Goal: Information Seeking & Learning: Learn about a topic

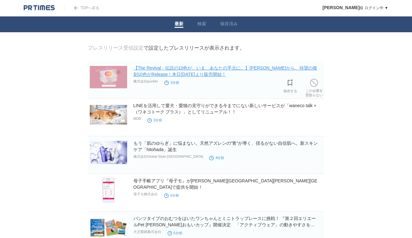
click at [152, 77] on link "【The Revival - 伝説の10色が、いま、あなたの手元に。】[PERSON_NAME]から、待望の復刻10色がRelease！本日[DATE]より販…" at bounding box center [225, 70] width 184 height 11
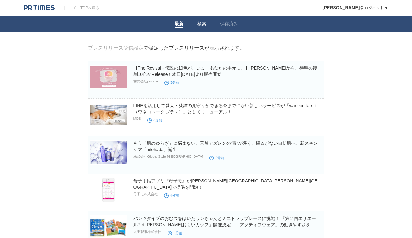
click at [200, 22] on link "検索" at bounding box center [201, 24] width 9 height 7
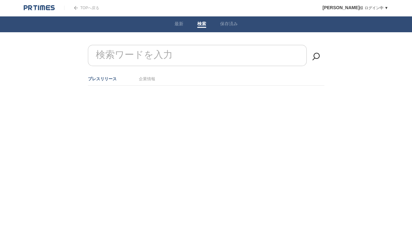
click at [105, 81] on li "プレスリリース" at bounding box center [102, 79] width 29 height 10
click at [106, 78] on link "プレスリリース" at bounding box center [102, 78] width 29 height 5
click at [141, 45] on form "検索ワードを入力" at bounding box center [206, 45] width 236 height 0
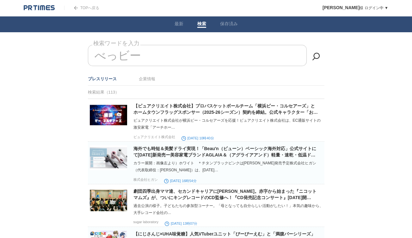
drag, startPoint x: 152, startPoint y: 57, endPoint x: 5, endPoint y: 52, distance: 147.0
type input "べ"
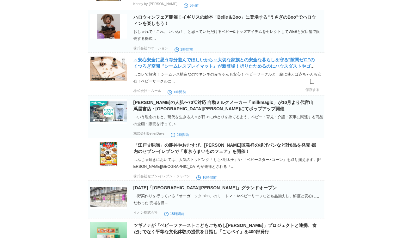
scroll to position [128, 0]
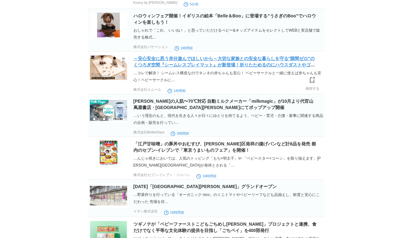
click at [156, 62] on link "～安心安全に思う存分遊んでほしいから～大切な家族との安全な暮らしを守る"隙間ゼロ"のくつろぎ空間『シームレスプレイマット』が新登場！折りたためるのにハウスダス…" at bounding box center [223, 65] width 181 height 18
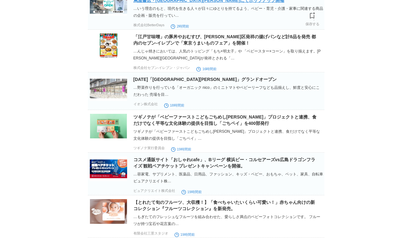
scroll to position [235, 0]
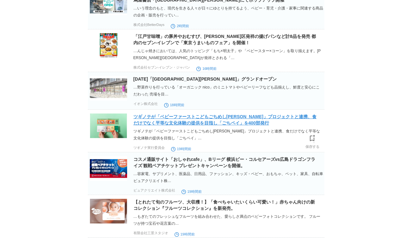
click at [186, 122] on link "ツギノテが「ベビーファーストこどもごちめし[PERSON_NAME]」プロジェクトと連携、食だけでなく平等な文化体験の提供を目指し「ごちペイ」を400部発行" at bounding box center [224, 119] width 183 height 11
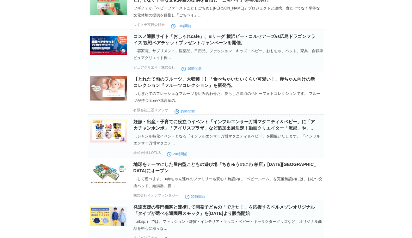
scroll to position [0, 0]
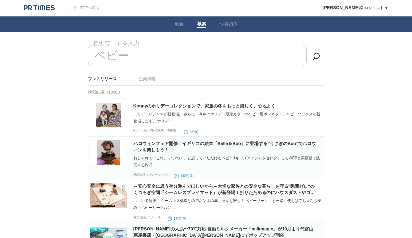
click at [142, 52] on input "ベビー" at bounding box center [197, 55] width 219 height 21
type input "ベ"
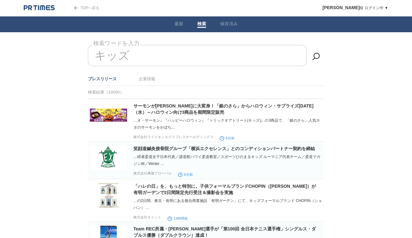
click at [143, 58] on input "キッズ" at bounding box center [197, 55] width 219 height 21
type input "キ"
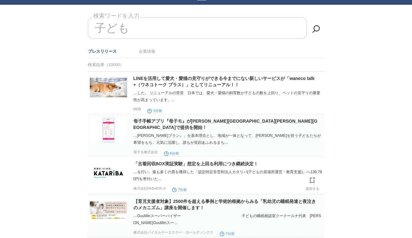
scroll to position [26, 0]
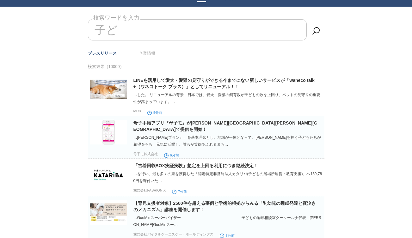
type input "子"
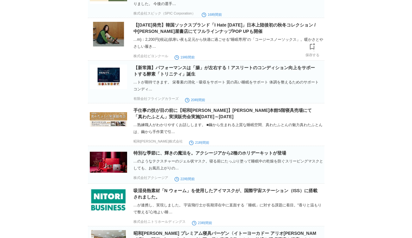
scroll to position [247, 0]
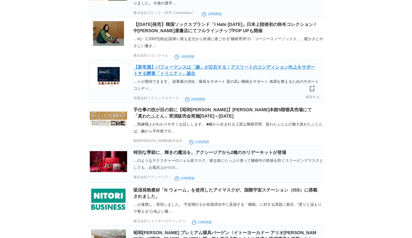
click at [173, 76] on link "【新常識】パフォーマンスは「腸」が左右する！アスリートのコンディション向上をサポートする酵素「トリニティ」誕生" at bounding box center [223, 69] width 181 height 11
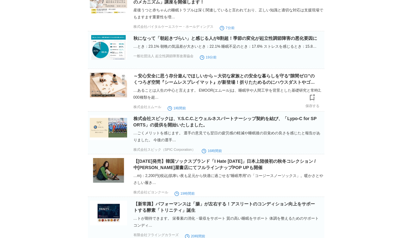
scroll to position [0, 0]
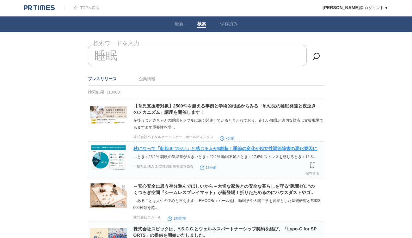
click at [199, 149] on link "秋になって「朝起きづらい」と感じる人が8割超！季節の変化が起立性調節障害の悪化要因に" at bounding box center [225, 148] width 184 height 5
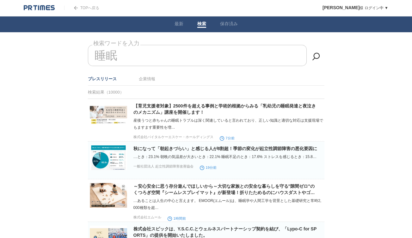
click at [222, 60] on input "睡眠" at bounding box center [197, 55] width 219 height 21
type input "睡"
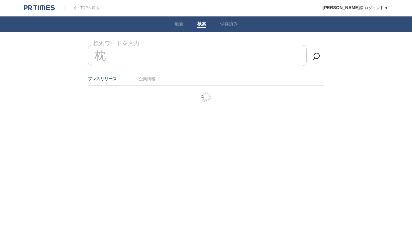
type input "枕"
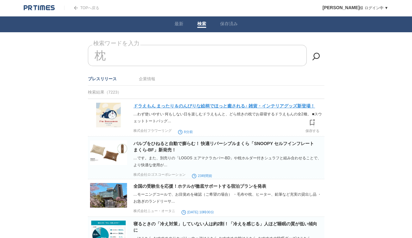
click at [220, 105] on link "ドラえもん まったり＆のんびりな絵柄でほっと癒される♪ 雑貨・インテリアグッズ新登場！" at bounding box center [224, 105] width 182 height 5
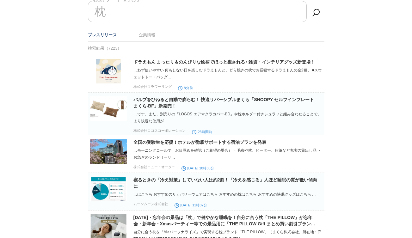
scroll to position [45, 0]
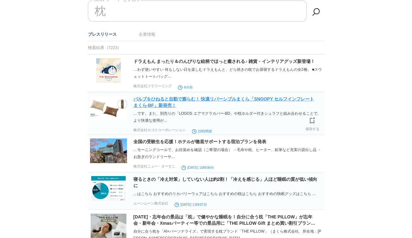
click at [208, 98] on link "バルブをひねると自動で膨らむ！ 快適リバーシブルまくら「SNOOPY セルフインフレート まくら-BF」新発売！" at bounding box center [223, 101] width 180 height 11
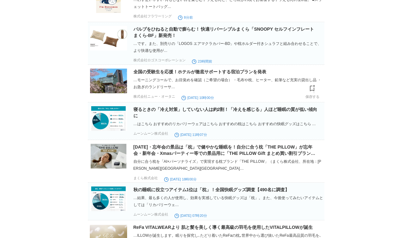
scroll to position [131, 0]
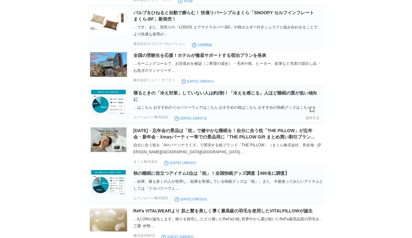
click at [241, 89] on section "寝るときの「冷え対策」していない人は約2割！「冷えを感じる」人ほど睡眠の質が低い傾向に …はこちら おすすめのリカバリーウェアはこちら おすすめの枕はこちら …" at bounding box center [206, 105] width 236 height 38
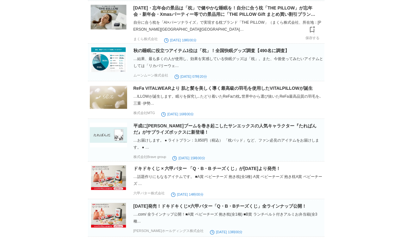
scroll to position [0, 0]
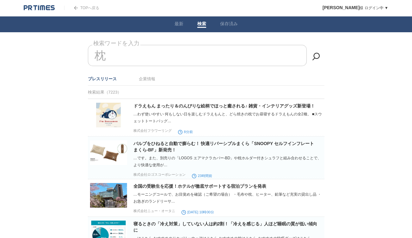
click at [270, 56] on input "枕" at bounding box center [197, 55] width 219 height 21
click at [225, 24] on link "保存済み" at bounding box center [229, 24] width 18 height 7
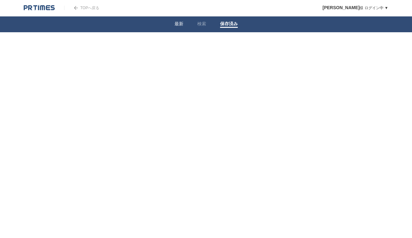
click at [182, 26] on link "最新" at bounding box center [178, 24] width 9 height 7
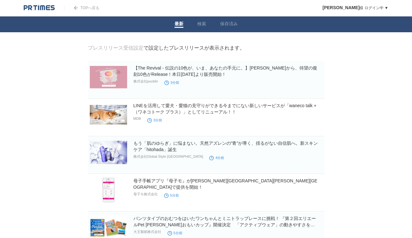
click at [95, 9] on link "TOPへ戻る" at bounding box center [81, 8] width 35 height 4
